Goal: Use online tool/utility: Utilize a website feature to perform a specific function

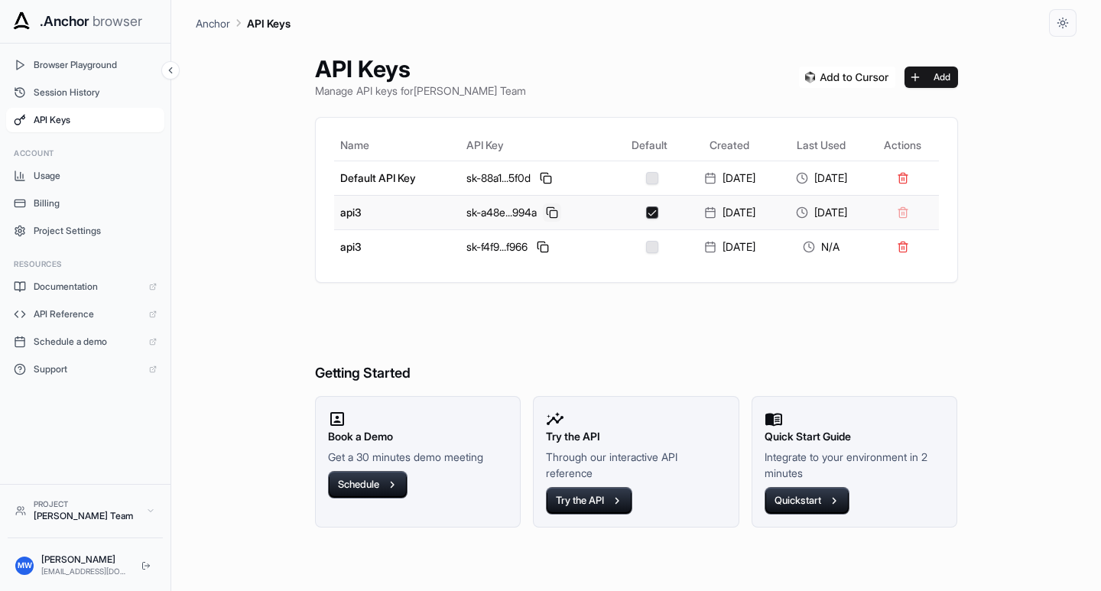
click at [543, 209] on button at bounding box center [552, 212] width 18 height 18
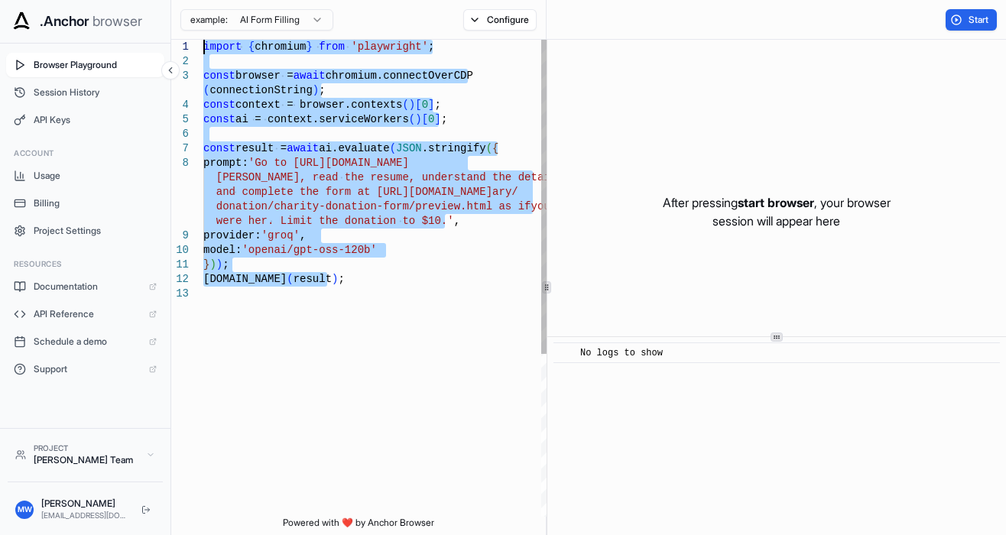
drag, startPoint x: 336, startPoint y: 281, endPoint x: 183, endPoint y: 47, distance: 280.1
click at [203, 47] on div "import { chromium } from 'playwright' ; const browser = await chromium.connectO…" at bounding box center [377, 402] width 349 height 724
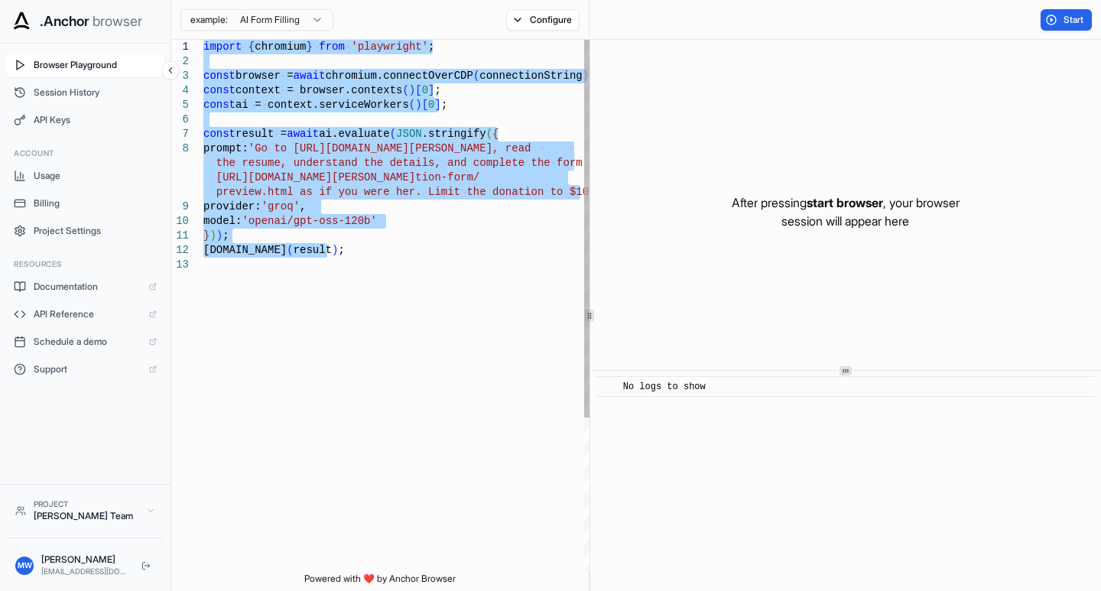
type textarea "**********"
click at [435, 325] on div "import { chromium } from 'playwright' ; const browser = await chromium.connectO…" at bounding box center [398, 415] width 391 height 751
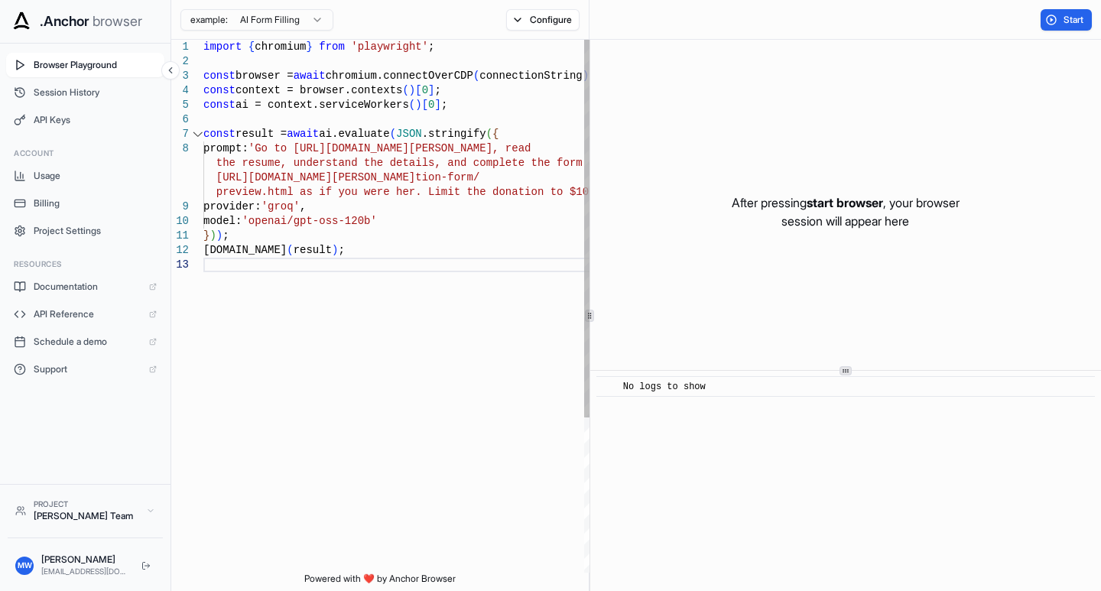
click at [203, 420] on div "import { chromium } from 'playwright' ; const browser = await chromium.connectO…" at bounding box center [398, 415] width 391 height 751
